Goal: Navigation & Orientation: Locate item on page

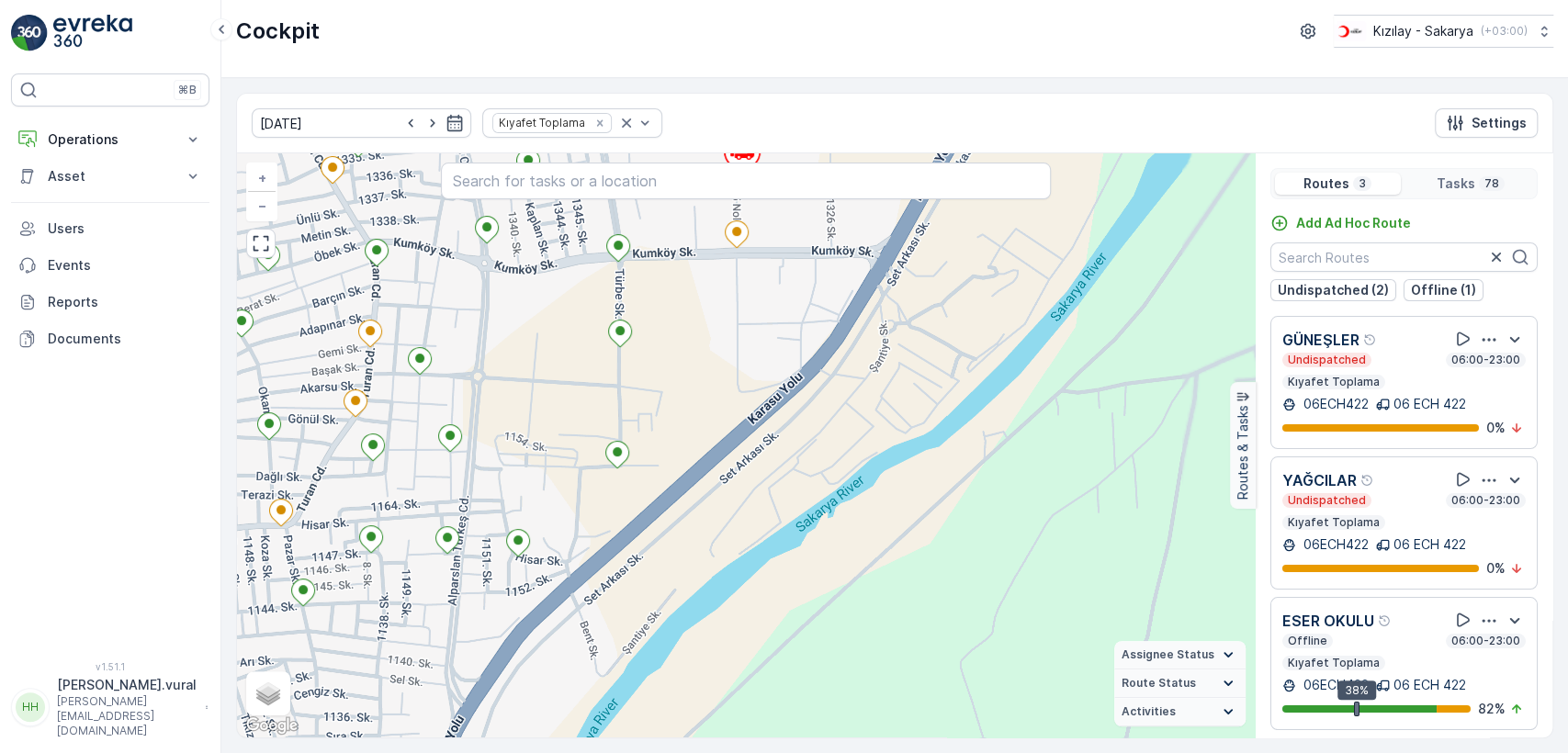
drag, startPoint x: 742, startPoint y: 287, endPoint x: 768, endPoint y: 492, distance: 206.6
click at [768, 492] on div "+ − Satellite Roadmap Terrain Hybrid Leaflet Keyboard shortcuts Map Data Map da…" at bounding box center [745, 445] width 1017 height 584
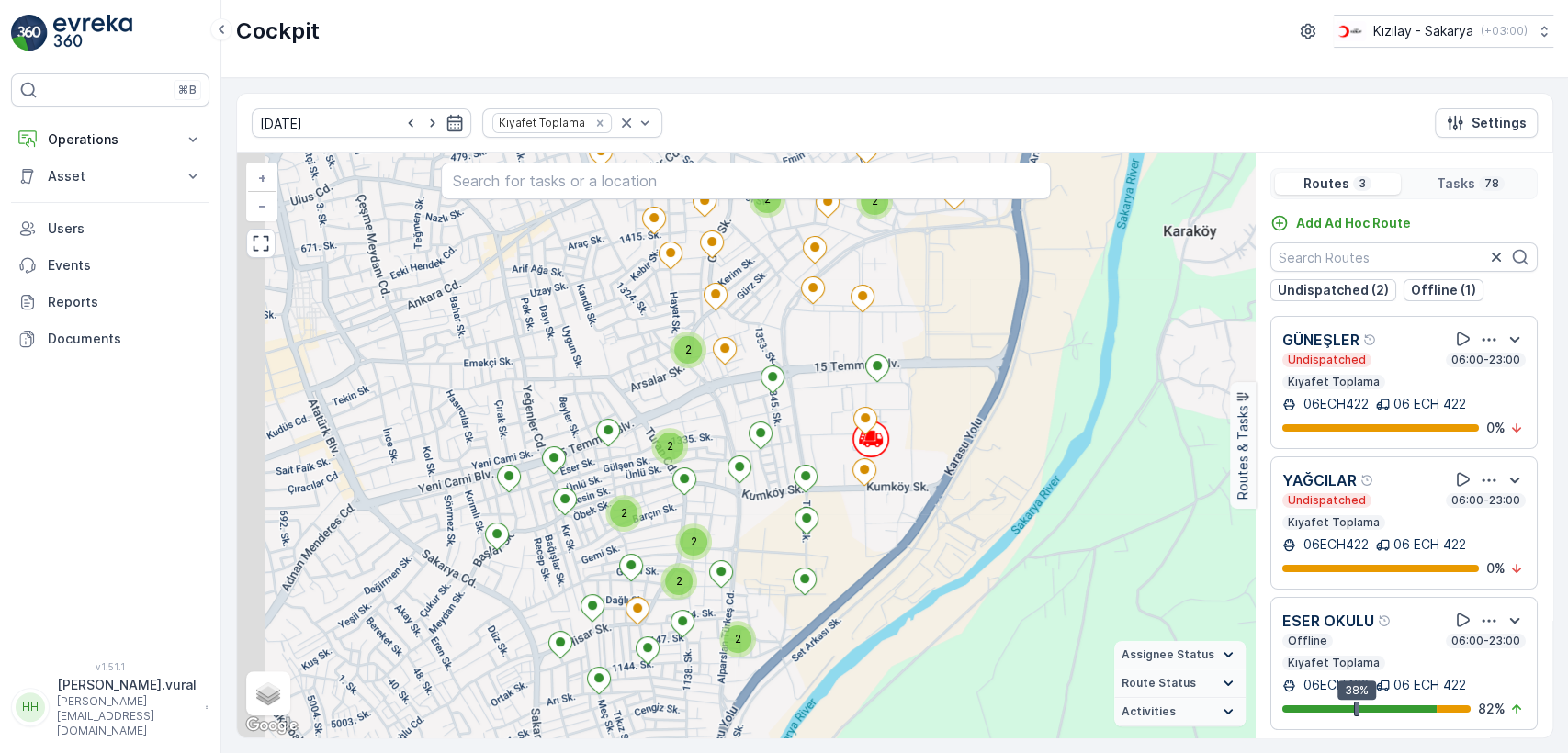
drag, startPoint x: 844, startPoint y: 582, endPoint x: 897, endPoint y: 590, distance: 53.6
click at [891, 592] on div "2 2 2 2 2 2 2 2 2 + − Satellite Roadmap Terrain Hybrid Leaflet Keyboard shortcu…" at bounding box center [745, 445] width 1017 height 584
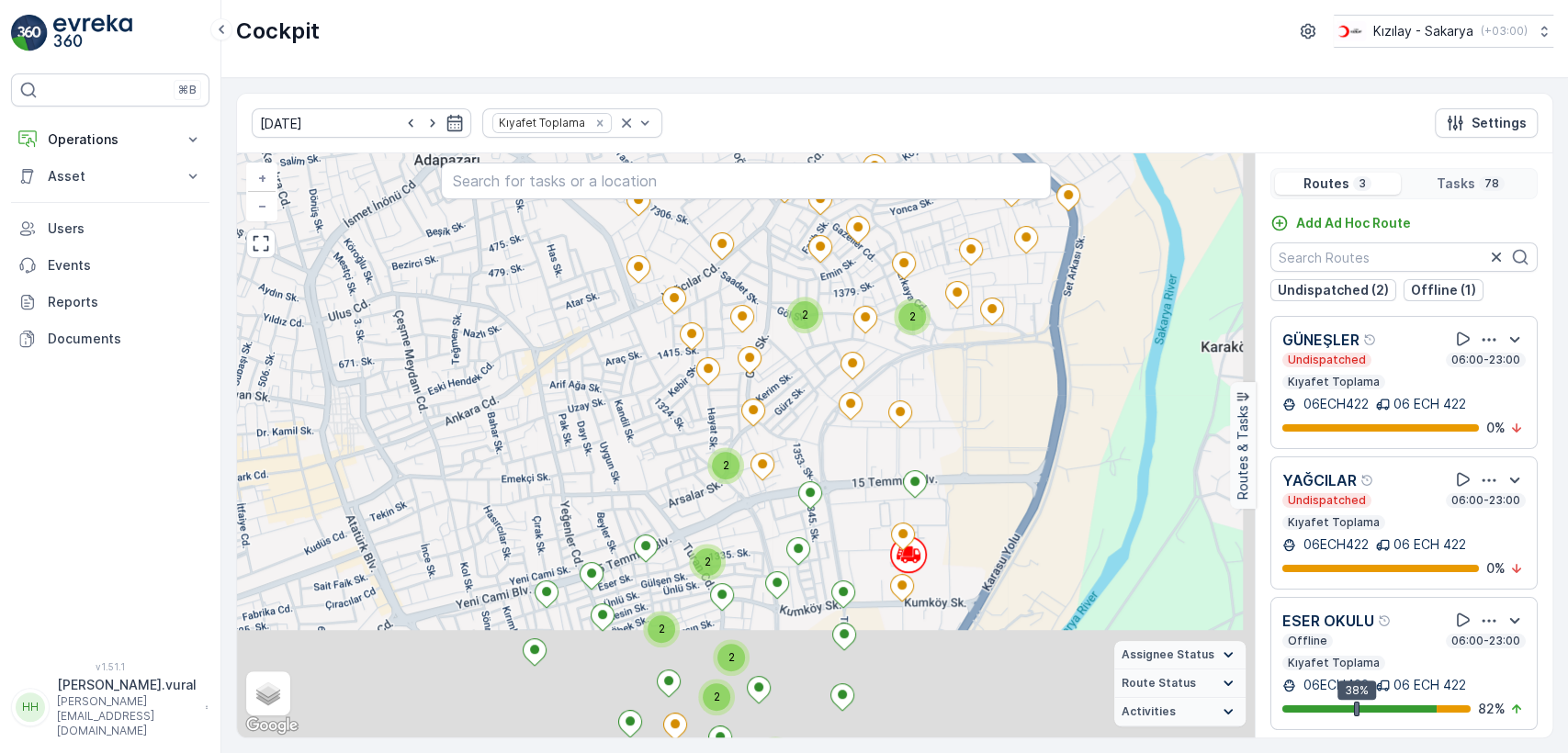
drag, startPoint x: 821, startPoint y: 568, endPoint x: 603, endPoint y: 386, distance: 284.0
click at [604, 406] on div "2 2 2 2 2 2 2 2 2 + − Satellite Roadmap Terrain Hybrid Leaflet Keyboard shortcu…" at bounding box center [745, 445] width 1017 height 584
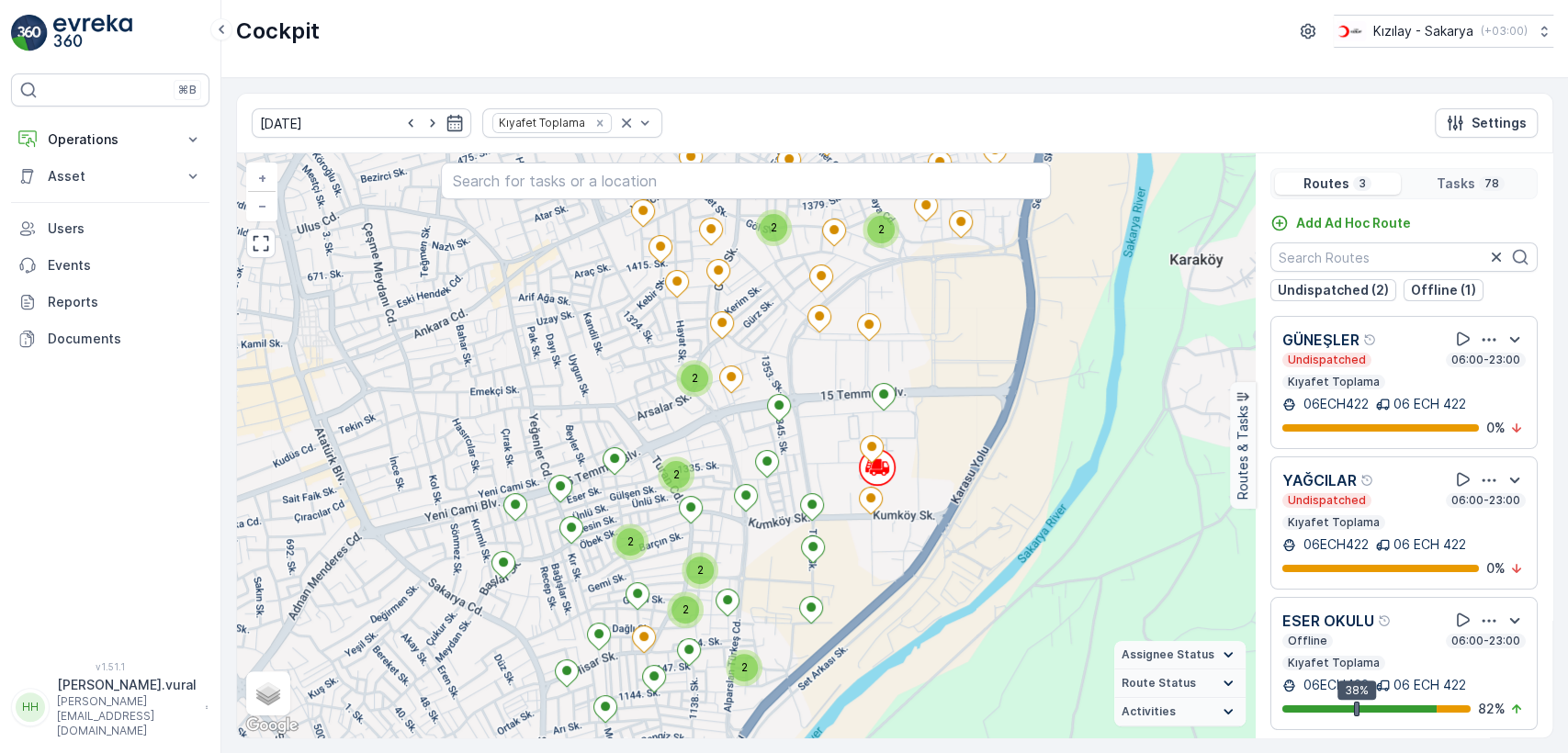
drag, startPoint x: 852, startPoint y: 582, endPoint x: 822, endPoint y: 464, distance: 121.8
click at [822, 471] on div "2 2 2 2 2 2 2 2 2 + − Satellite Roadmap Terrain Hybrid Leaflet Keyboard shortcu…" at bounding box center [745, 445] width 1017 height 584
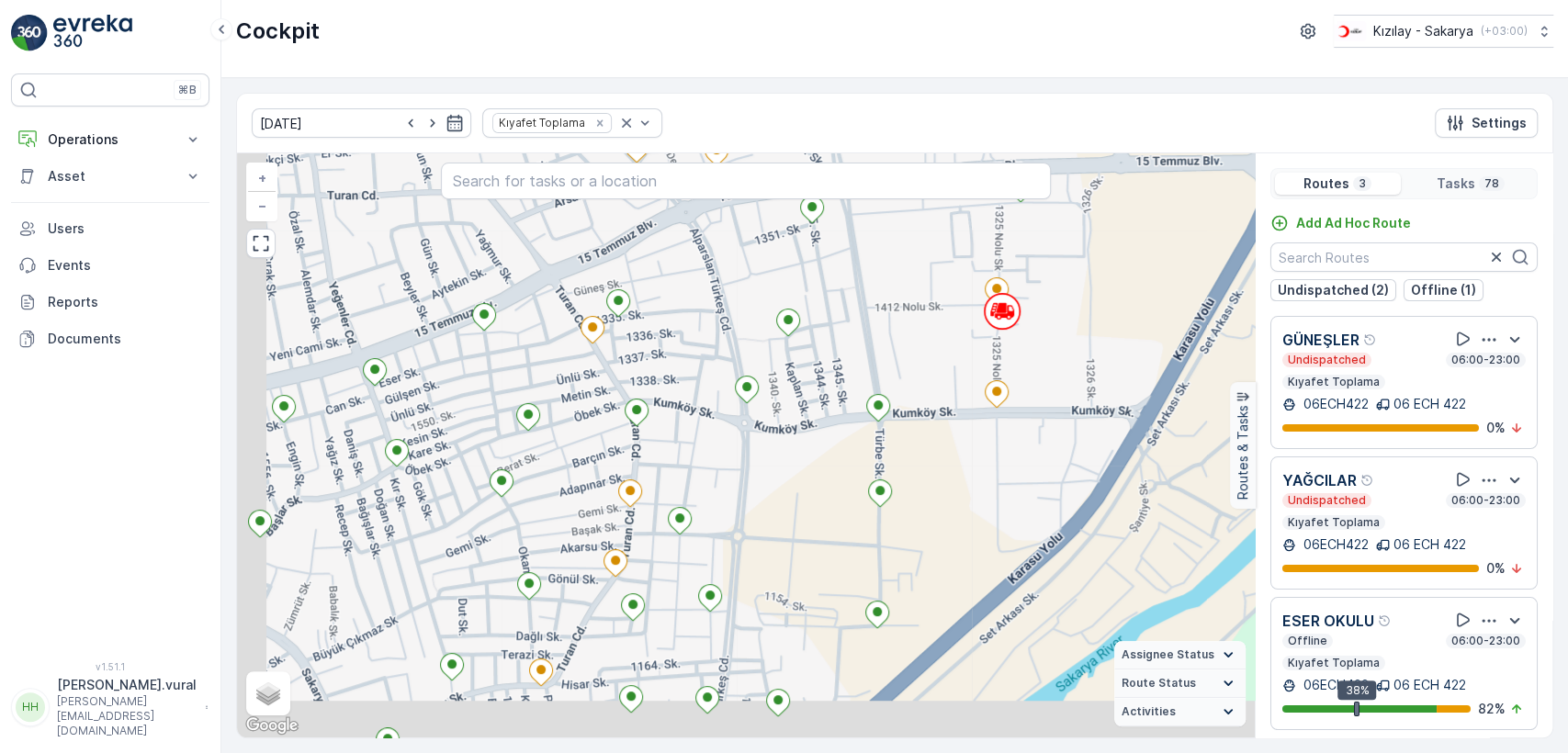
drag, startPoint x: 895, startPoint y: 482, endPoint x: 928, endPoint y: 397, distance: 91.2
click at [933, 409] on div "+ − Satellite Roadmap Terrain Hybrid Leaflet Keyboard shortcuts Map Data Map da…" at bounding box center [745, 445] width 1017 height 584
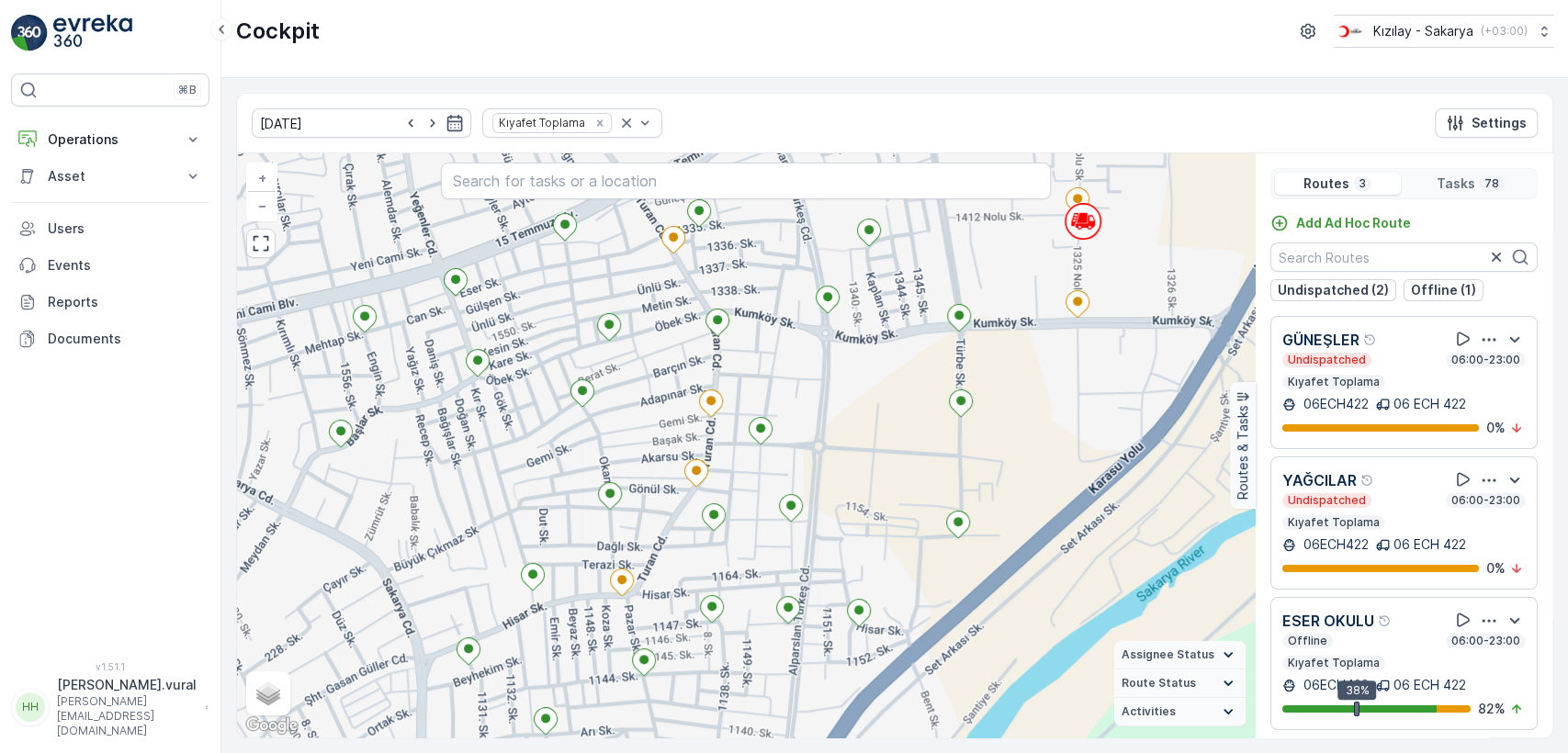
drag, startPoint x: 880, startPoint y: 488, endPoint x: 893, endPoint y: 459, distance: 31.8
click at [892, 468] on div "+ − Satellite Roadmap Terrain Hybrid Leaflet Keyboard shortcuts Map Data Map da…" at bounding box center [745, 445] width 1017 height 584
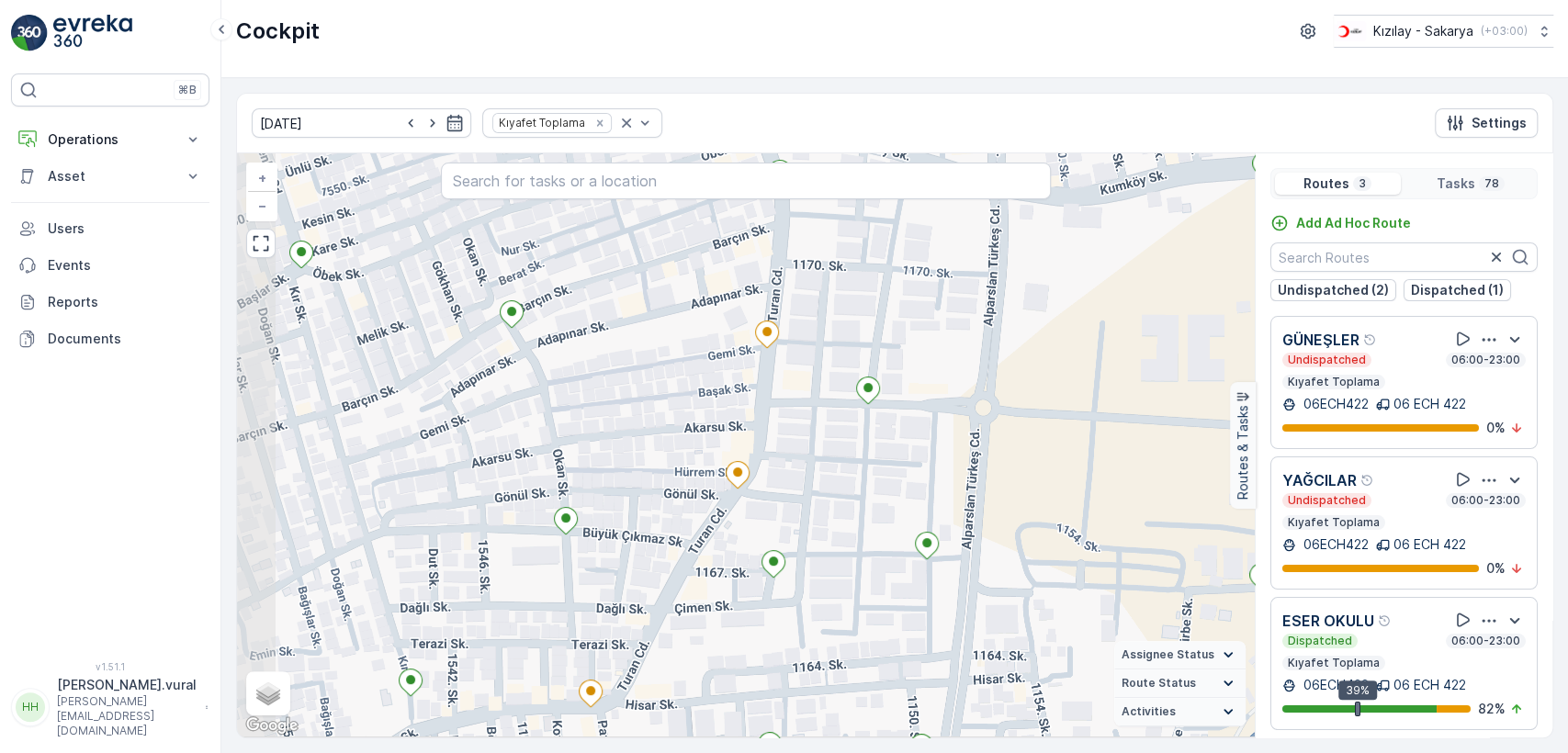
drag, startPoint x: 746, startPoint y: 531, endPoint x: 795, endPoint y: 483, distance: 68.6
click at [795, 485] on div "+ − Satellite Roadmap Terrain Hybrid Leaflet Keyboard shortcuts Map Data Map da…" at bounding box center [745, 445] width 1017 height 584
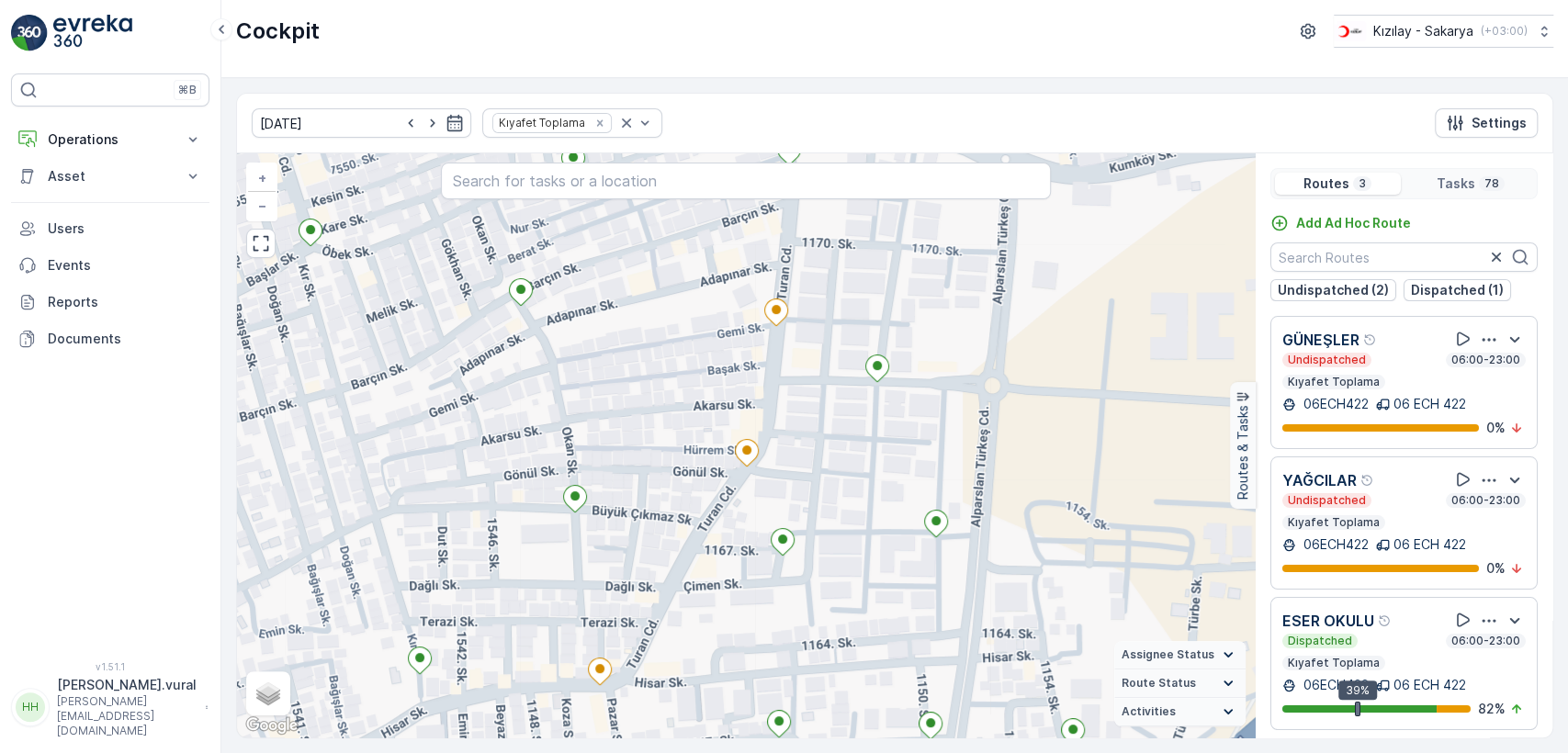
drag, startPoint x: 794, startPoint y: 480, endPoint x: 843, endPoint y: 447, distance: 59.1
click at [841, 449] on div "+ − Satellite Roadmap Terrain Hybrid Leaflet Keyboard shortcuts Map Data Map da…" at bounding box center [745, 445] width 1017 height 584
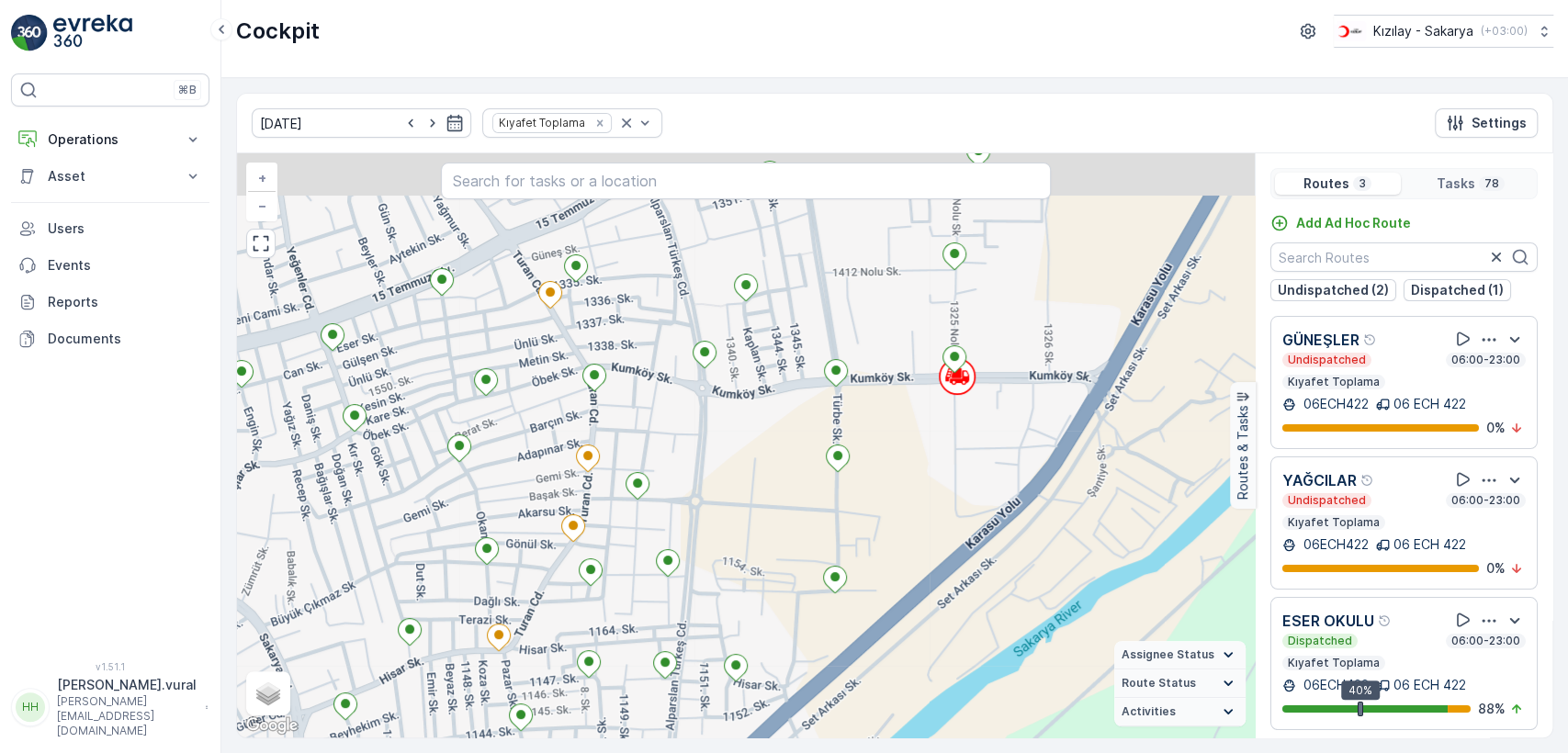
drag, startPoint x: 695, startPoint y: 488, endPoint x: 760, endPoint y: 531, distance: 77.9
click at [760, 531] on div "+ − Satellite Roadmap Terrain Hybrid Leaflet Keyboard shortcuts Map Data Map da…" at bounding box center [745, 445] width 1017 height 584
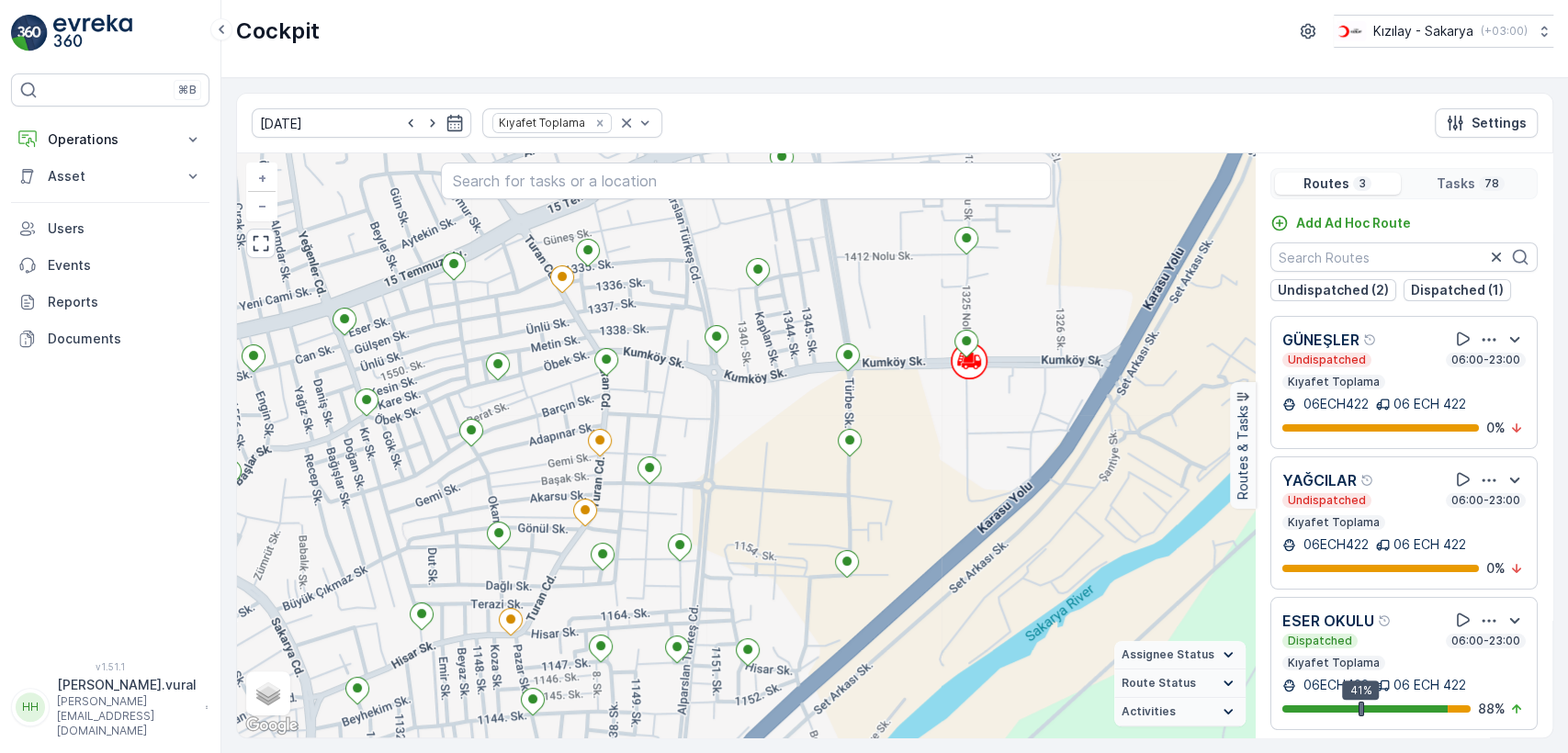
drag, startPoint x: 772, startPoint y: 563, endPoint x: 830, endPoint y: 546, distance: 60.4
click at [830, 546] on div "+ − Satellite Roadmap Terrain Hybrid Leaflet Keyboard shortcuts Map Data Map da…" at bounding box center [745, 445] width 1017 height 584
